Goal: Information Seeking & Learning: Understand process/instructions

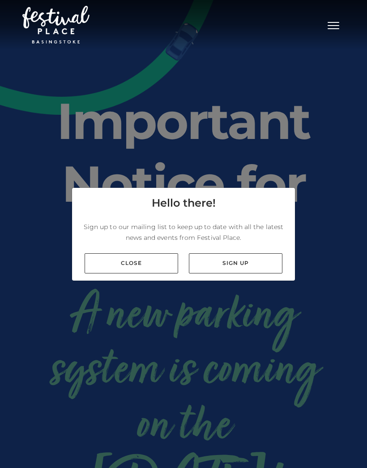
click at [239, 273] on link "Sign up" at bounding box center [236, 263] width 94 height 20
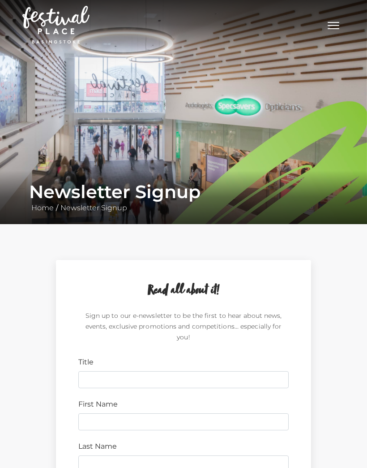
click at [73, 22] on img at bounding box center [55, 25] width 67 height 38
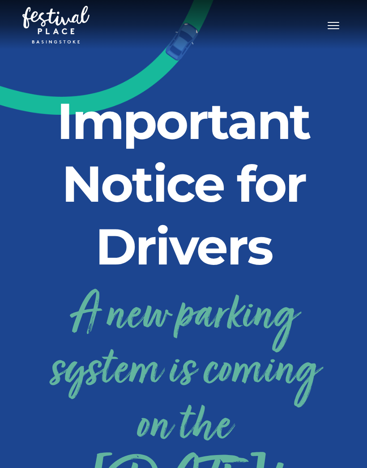
click at [339, 30] on button "Toggle navigation" at bounding box center [333, 24] width 22 height 13
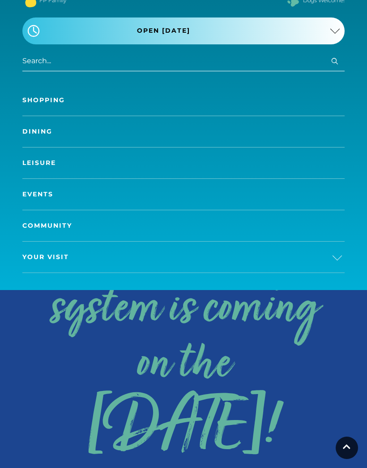
scroll to position [62, 0]
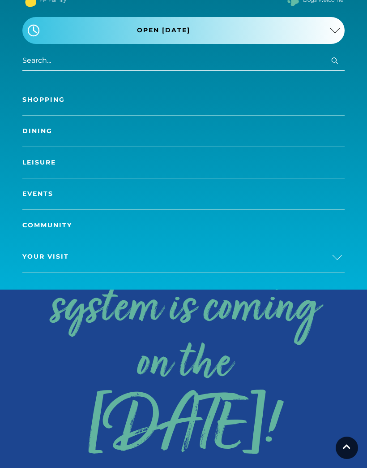
click at [170, 262] on link "Your Visit" at bounding box center [183, 256] width 322 height 31
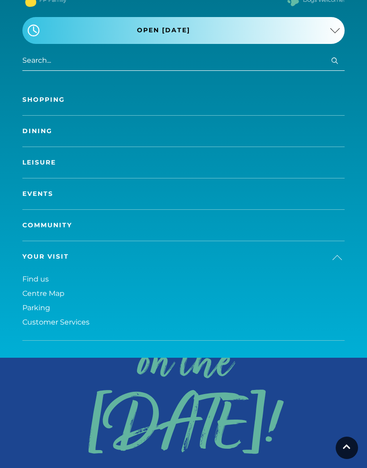
click at [45, 308] on span "Parking" at bounding box center [36, 307] width 28 height 9
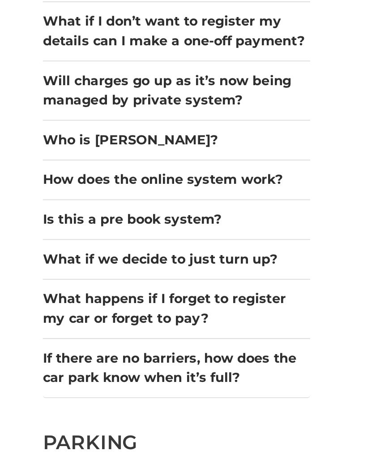
scroll to position [504, 0]
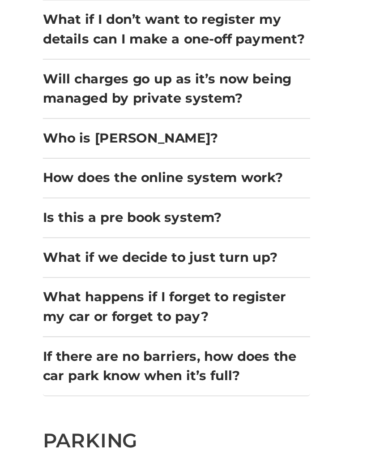
click at [109, 304] on button "Is this a pre book system?" at bounding box center [103, 309] width 148 height 11
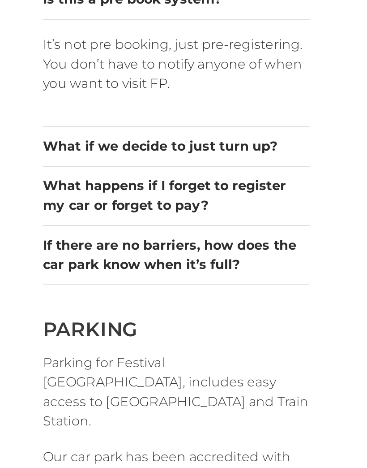
scroll to position [625, 0]
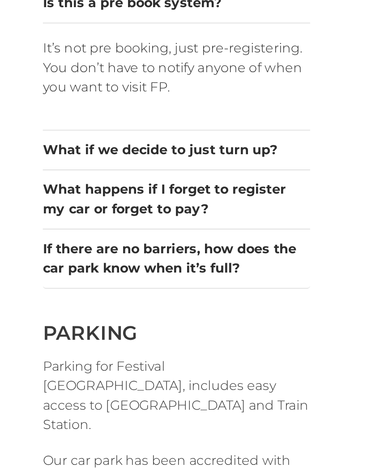
click at [159, 287] on button "What happens if I forget to register my car or forget to pay?" at bounding box center [103, 297] width 148 height 21
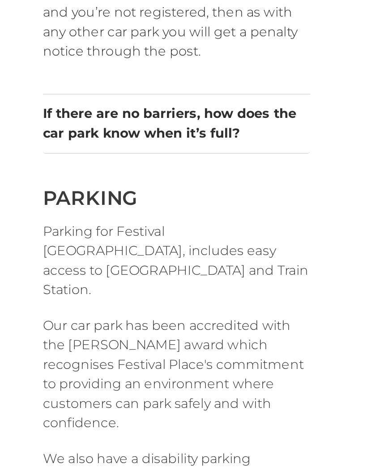
scroll to position [776, 0]
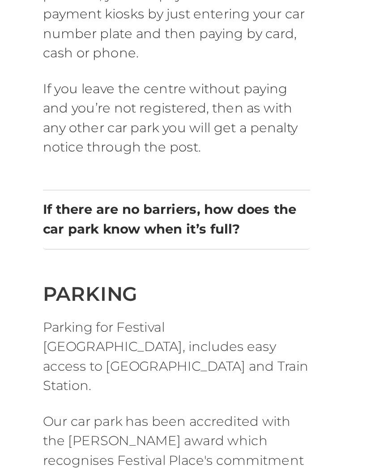
click at [149, 241] on button "If there are no barriers, how does the car park know when it’s full?" at bounding box center [103, 251] width 148 height 21
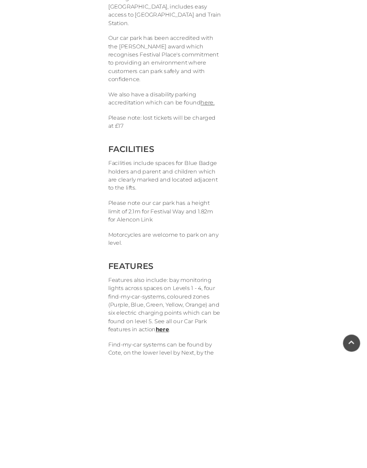
scroll to position [1199, 0]
